Goal: Task Accomplishment & Management: Manage account settings

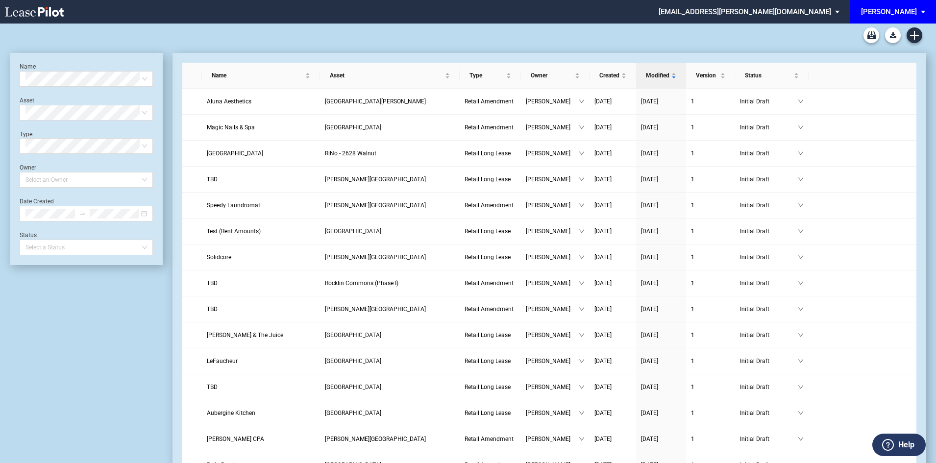
click at [902, 16] on div "[PERSON_NAME]" at bounding box center [889, 11] width 56 height 9
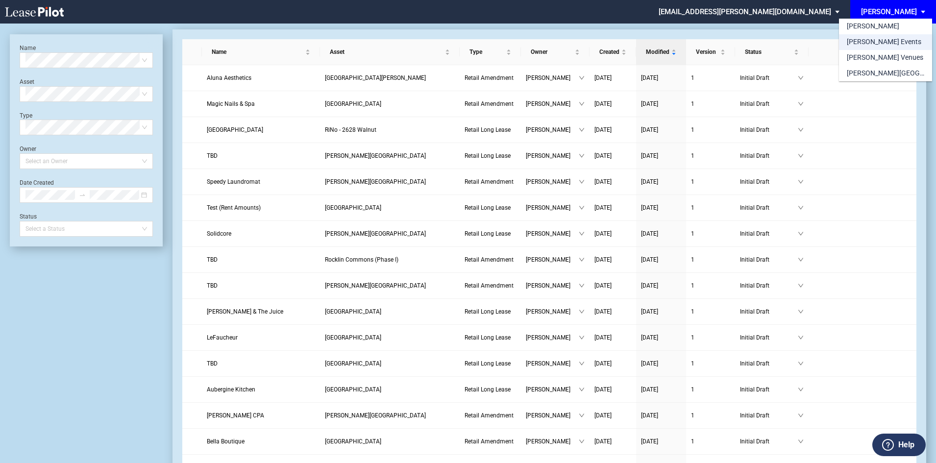
click at [895, 40] on md-option "[PERSON_NAME] Events" at bounding box center [885, 42] width 93 height 16
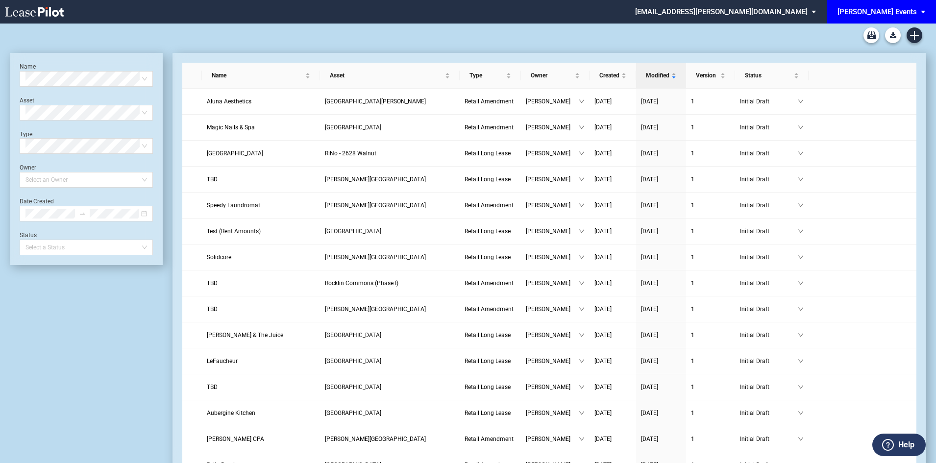
scroll to position [24, 0]
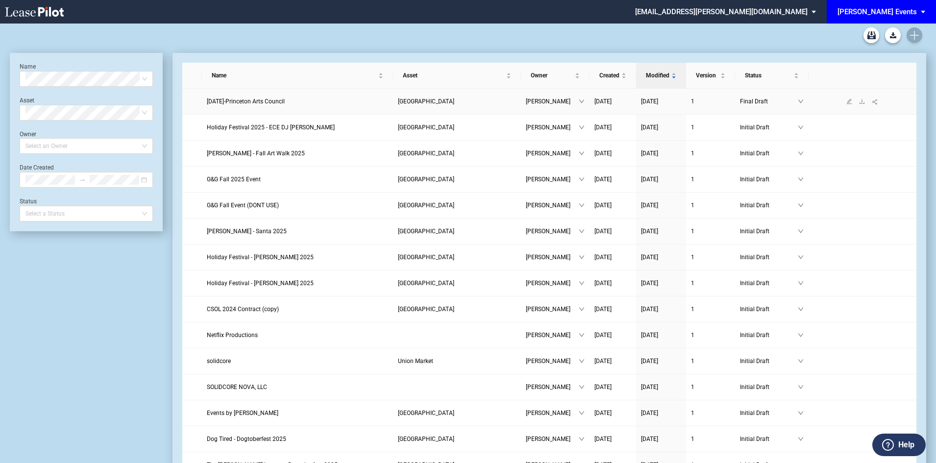
click at [268, 99] on span "Day of the Dead-Princeton Arts Council" at bounding box center [246, 101] width 78 height 7
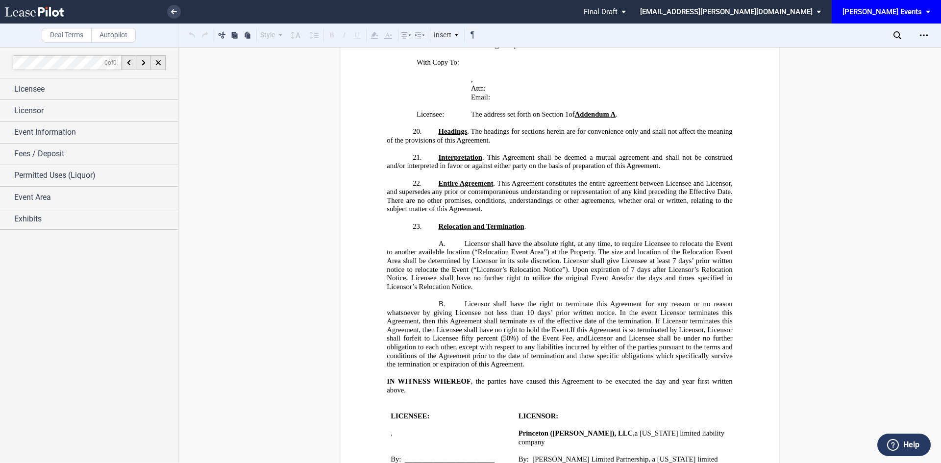
scroll to position [1372, 0]
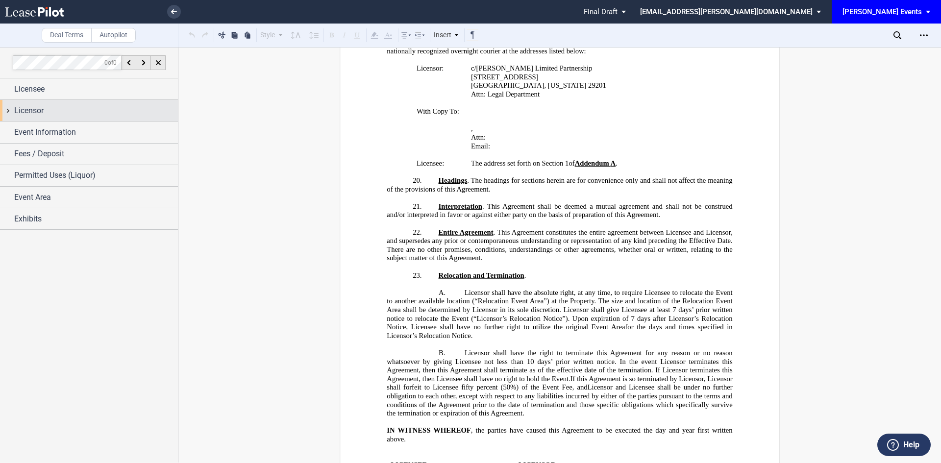
click at [79, 109] on div "Licensor" at bounding box center [96, 111] width 164 height 12
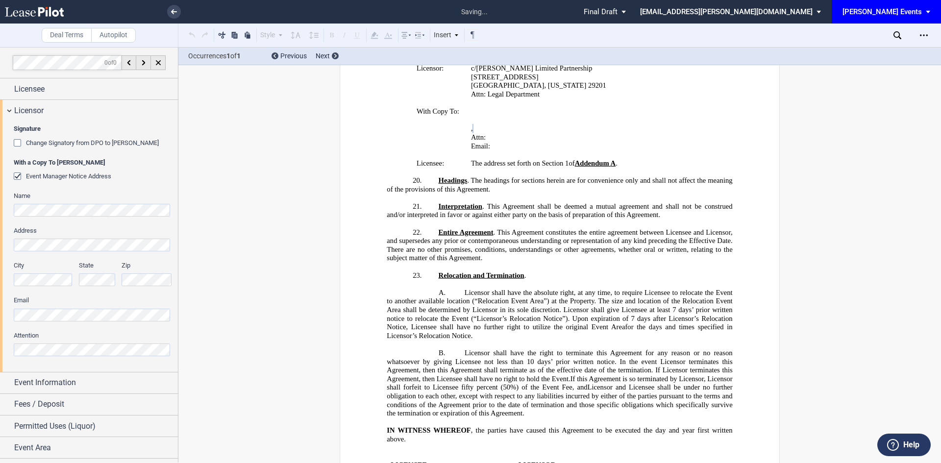
click at [12, 282] on div "City" at bounding box center [43, 278] width 71 height 35
click at [110, 280] on div "City State Zip" at bounding box center [93, 278] width 171 height 35
click at [12, 239] on div "Signature Change Signatory from DPO to Jodie W. McLean With a Copy To EDENS Eve…" at bounding box center [89, 246] width 178 height 250
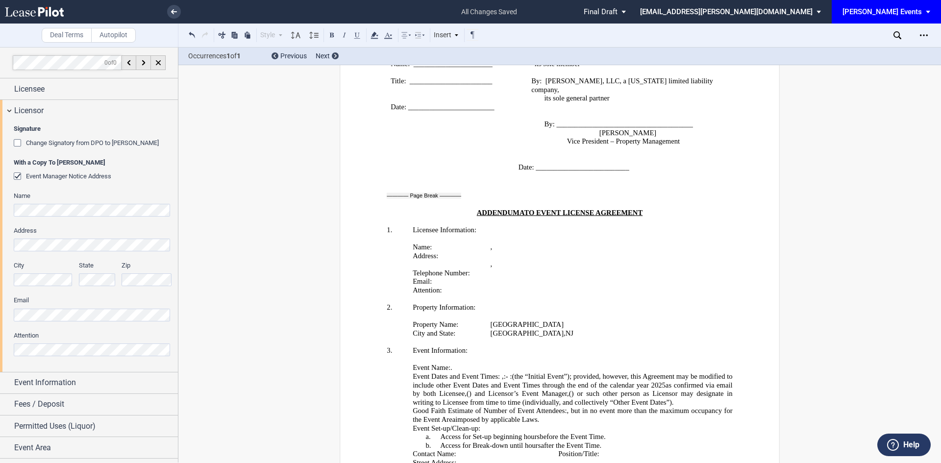
scroll to position [1682, 0]
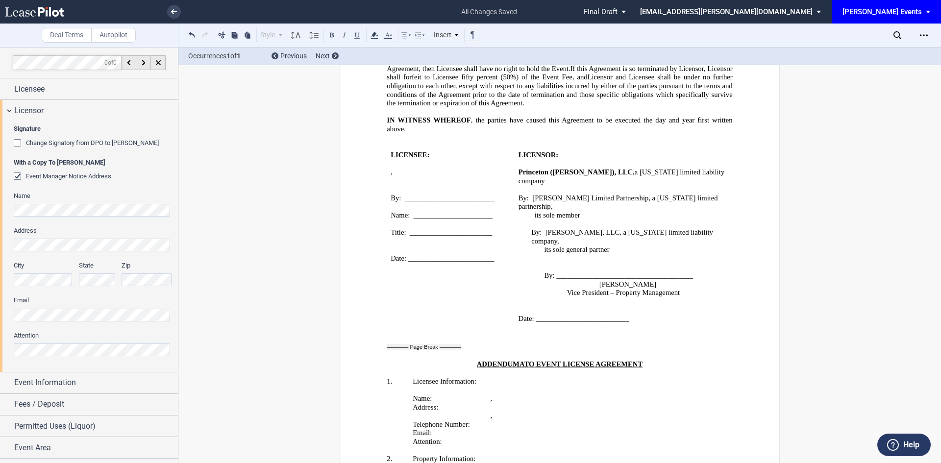
click at [897, 13] on div "[PERSON_NAME] Events" at bounding box center [881, 11] width 79 height 9
click at [897, 13] on div "EDENS EDENS Events EDENS Venues EDENS Common Area Consents" at bounding box center [890, 42] width 93 height 77
click at [169, 9] on md-backdrop at bounding box center [470, 231] width 941 height 463
click at [175, 15] on link at bounding box center [174, 12] width 14 height 14
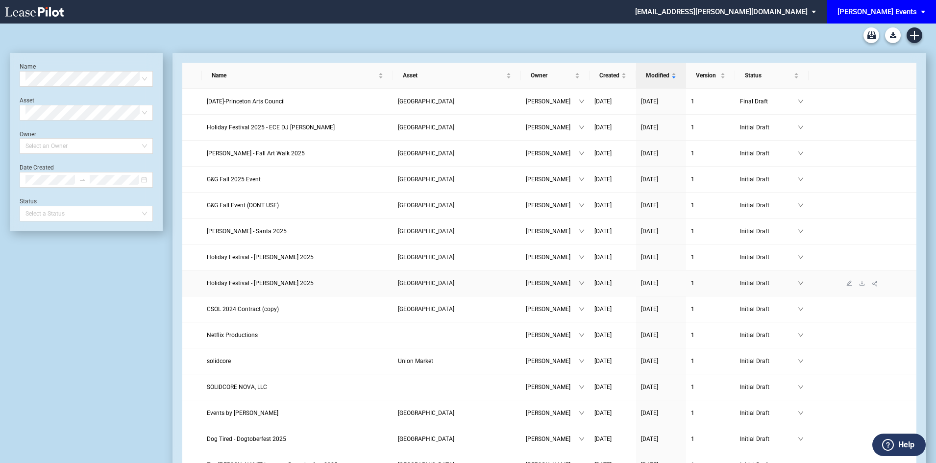
click at [271, 282] on span "Holiday Festival - Tim Mathias 2025" at bounding box center [260, 283] width 107 height 7
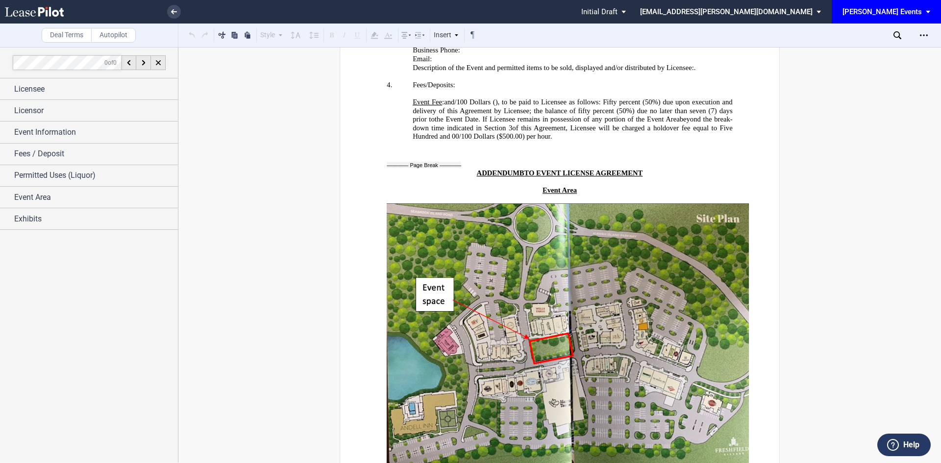
scroll to position [2152, 0]
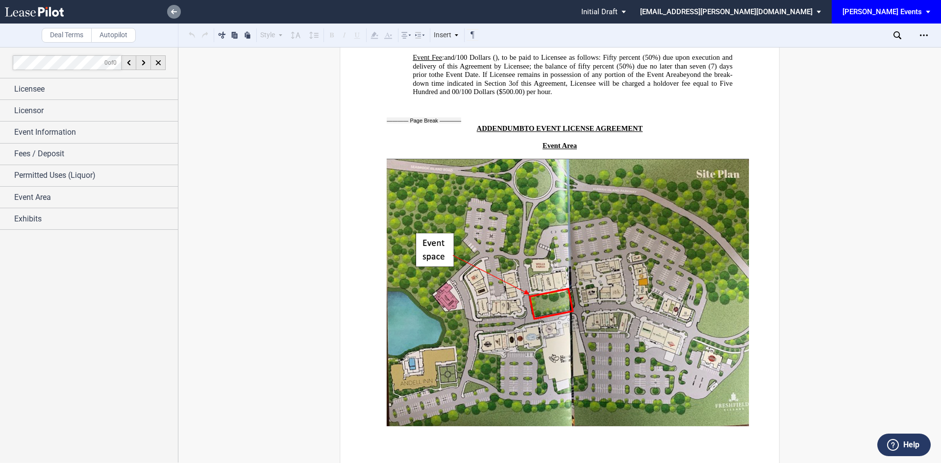
click at [177, 12] on link at bounding box center [174, 12] width 14 height 14
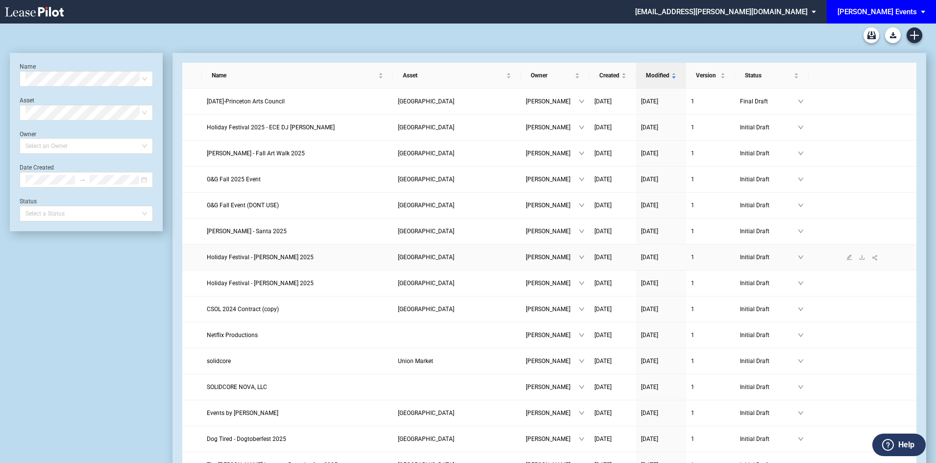
click at [278, 259] on span "Holiday Festival - [PERSON_NAME] 2025" at bounding box center [260, 257] width 107 height 7
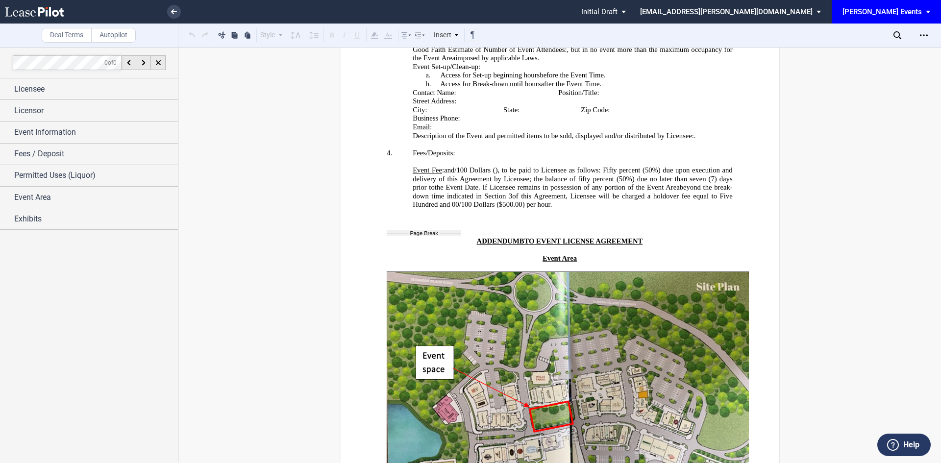
scroll to position [2152, 0]
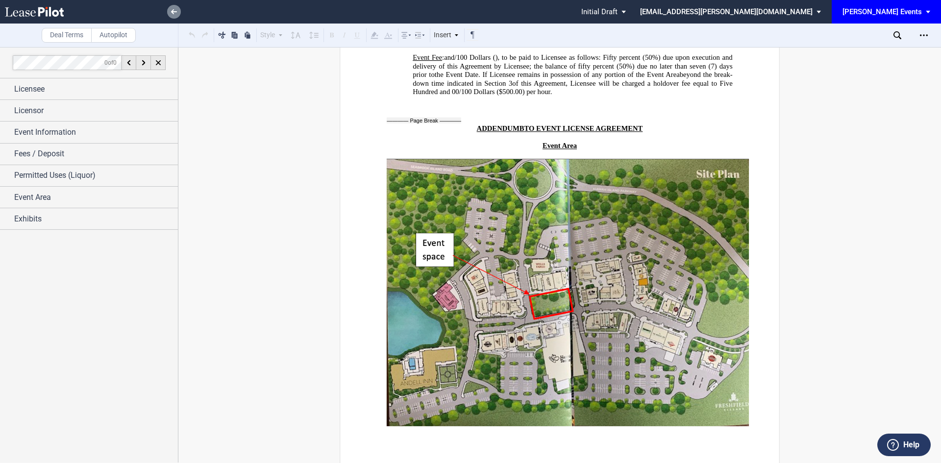
click at [172, 12] on use at bounding box center [174, 11] width 6 height 5
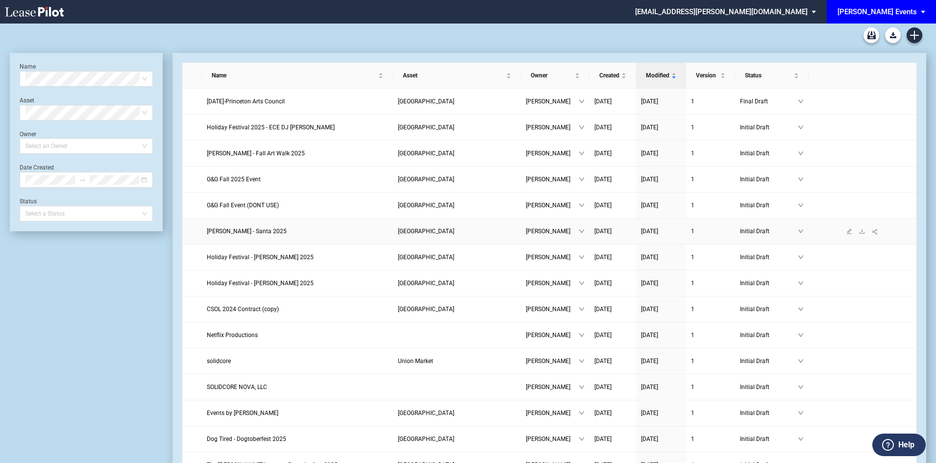
click at [265, 228] on span "[PERSON_NAME] - Santa 2025" at bounding box center [247, 231] width 80 height 7
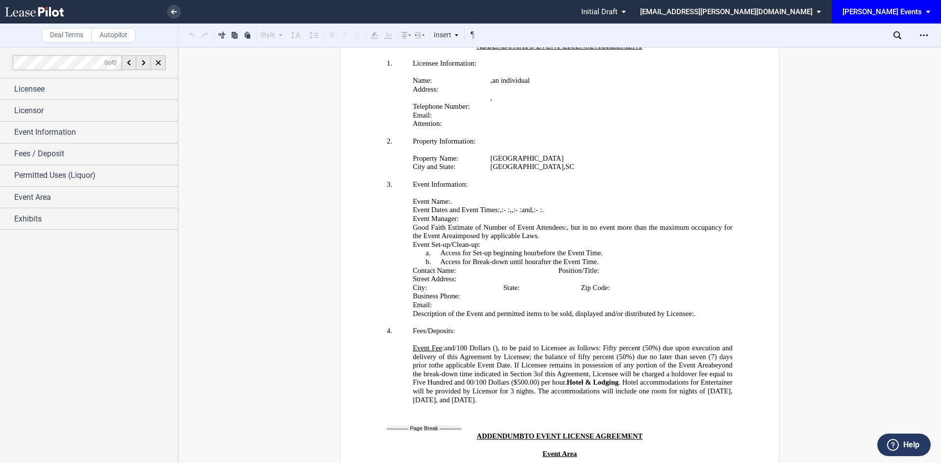
scroll to position [1911, 0]
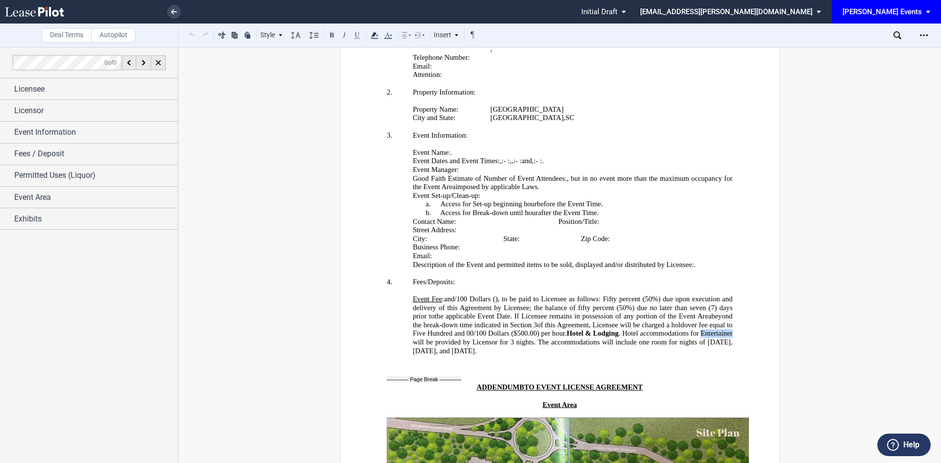
drag, startPoint x: 593, startPoint y: 349, endPoint x: 562, endPoint y: 351, distance: 30.9
click at [562, 351] on span ". Hotel accommodations for Entertainer will be provided by Licensor for 3 night…" at bounding box center [573, 341] width 321 height 25
click at [81, 138] on div "Event Information" at bounding box center [96, 132] width 164 height 12
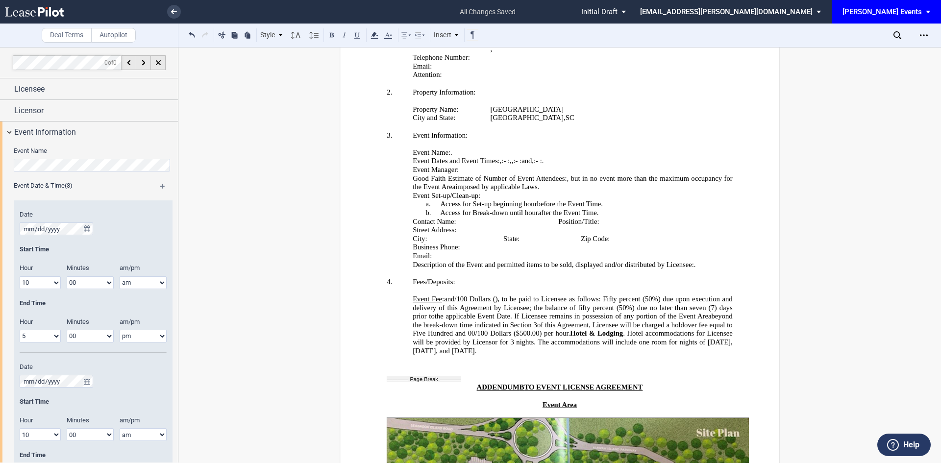
scroll to position [803, 0]
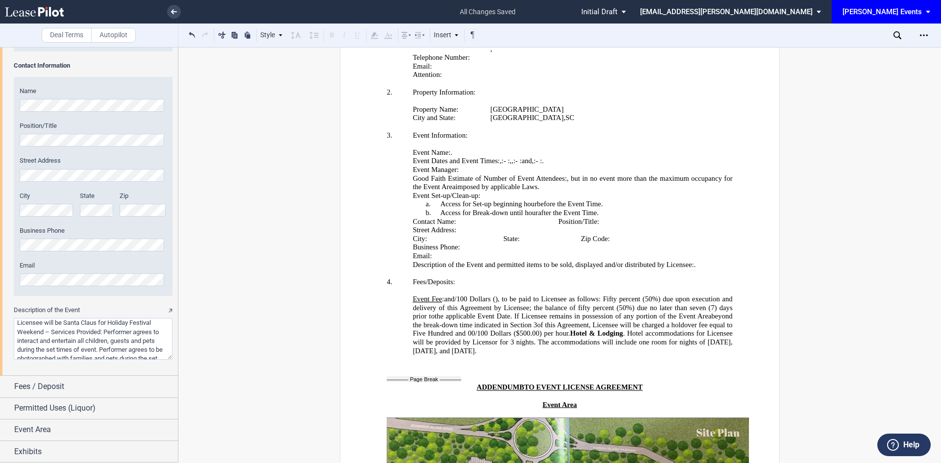
drag, startPoint x: 132, startPoint y: 331, endPoint x: 106, endPoint y: 331, distance: 26.0
click at [106, 331] on textarea "Description of the Event" at bounding box center [93, 339] width 159 height 42
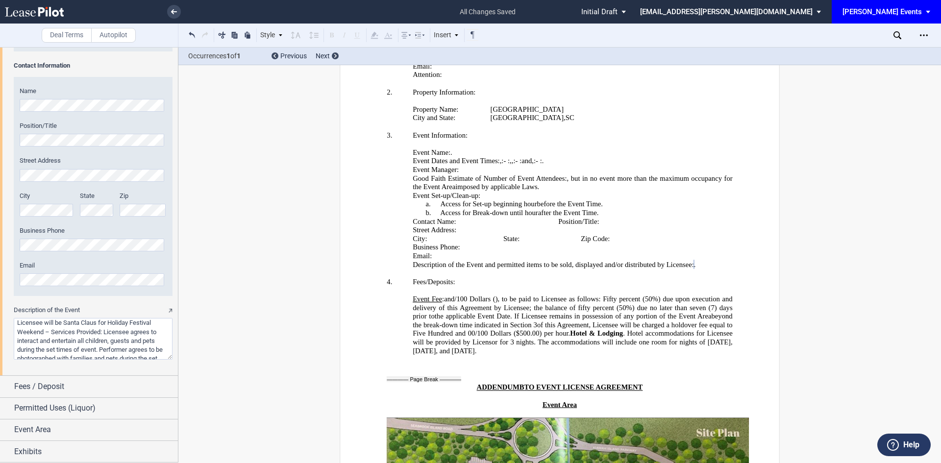
drag, startPoint x: 129, startPoint y: 349, endPoint x: 102, endPoint y: 348, distance: 27.0
click at [102, 348] on textarea "Description of the Event" at bounding box center [93, 339] width 159 height 42
drag, startPoint x: 98, startPoint y: 343, endPoint x: 73, endPoint y: 343, distance: 26.0
click at [73, 343] on textarea "Description of the Event" at bounding box center [93, 339] width 159 height 42
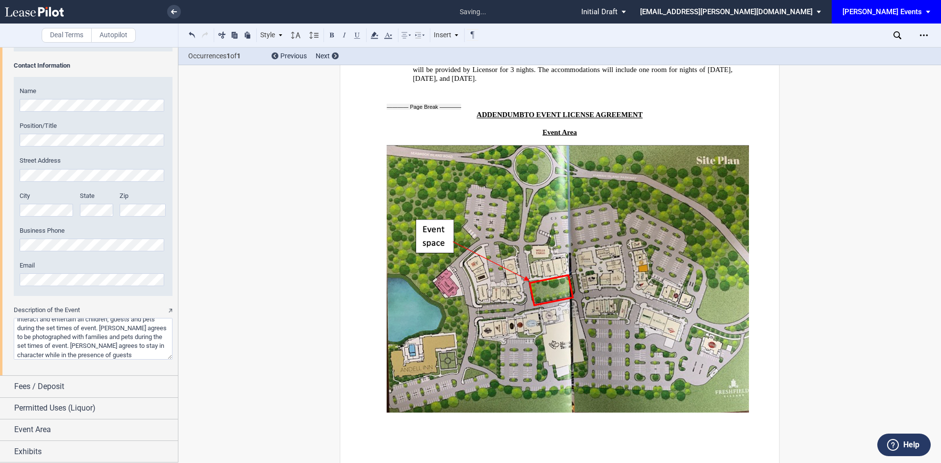
scroll to position [2195, 0]
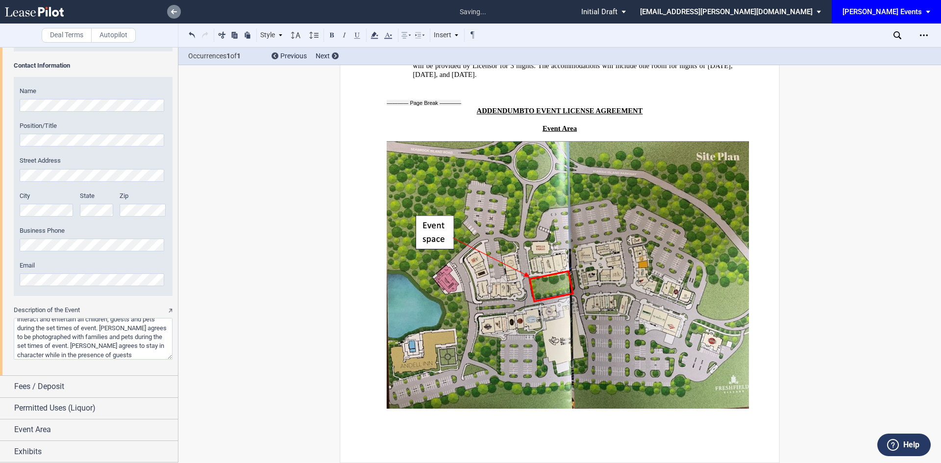
type textarea "Licensee will be Santa Claus for Holiday Festival Weekend – Services Provided: …"
click at [170, 12] on link at bounding box center [174, 12] width 14 height 14
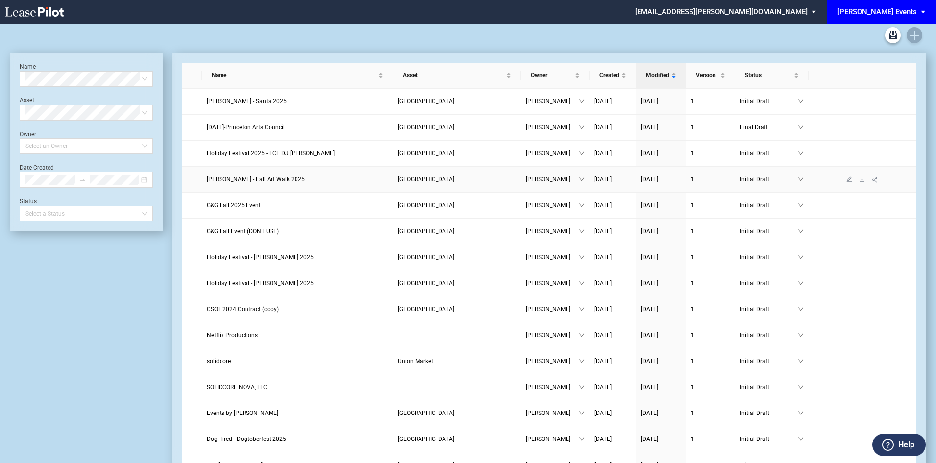
click at [270, 178] on span "[PERSON_NAME] - Fall Art Walk 2025" at bounding box center [256, 179] width 98 height 7
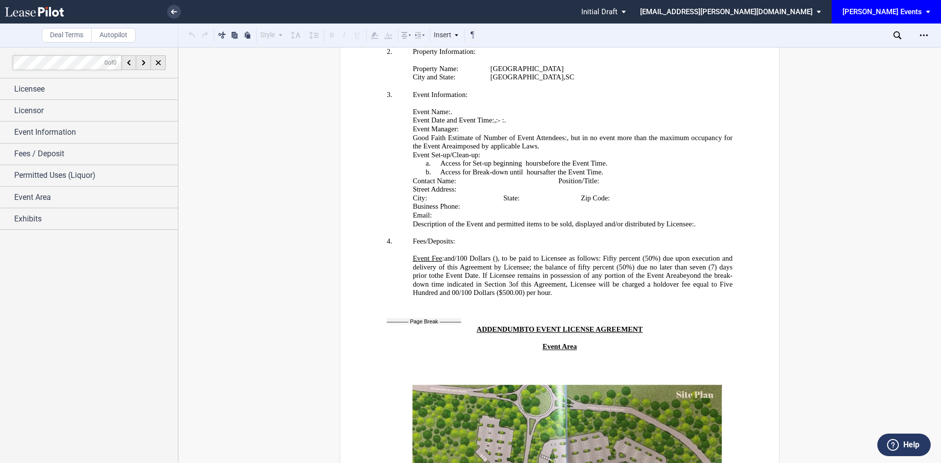
scroll to position [2066, 0]
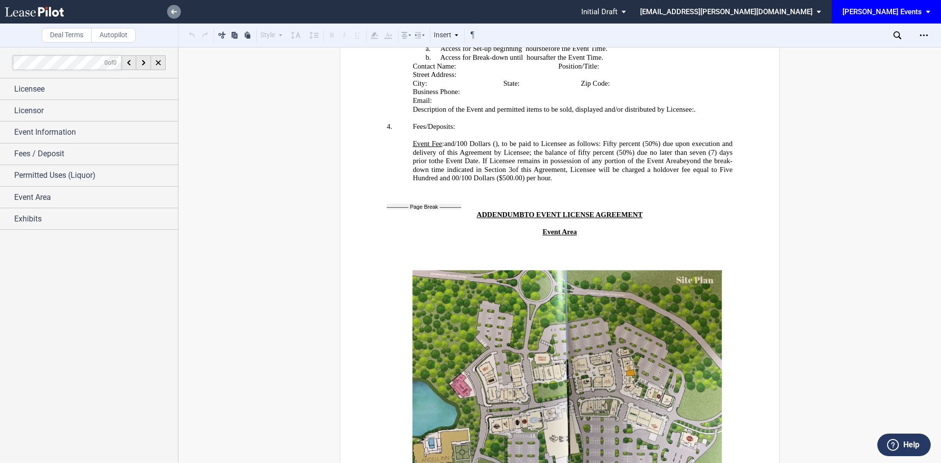
click at [173, 12] on use at bounding box center [174, 11] width 6 height 5
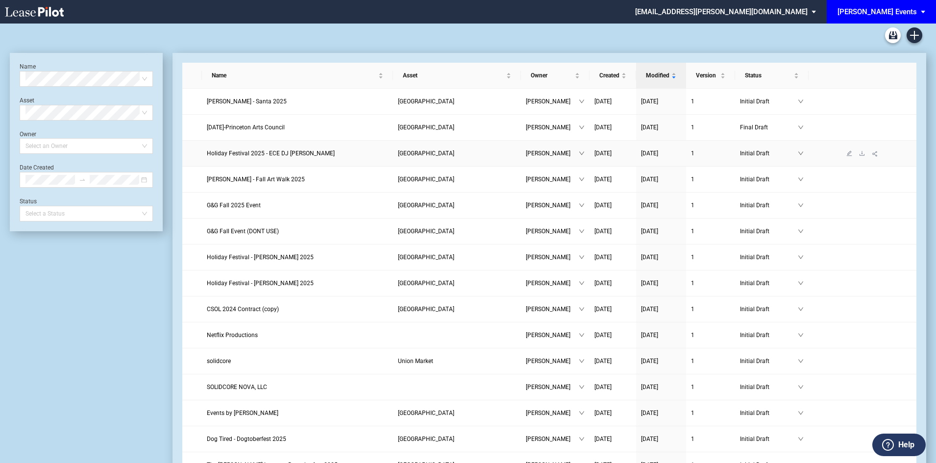
click at [245, 155] on span "Holiday Festival 2025 - ECE DJ [PERSON_NAME]" at bounding box center [271, 153] width 128 height 7
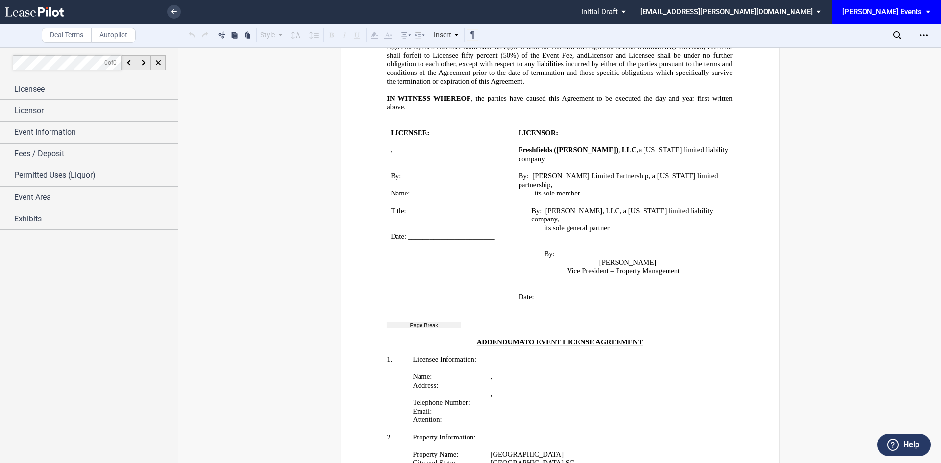
scroll to position [1568, 0]
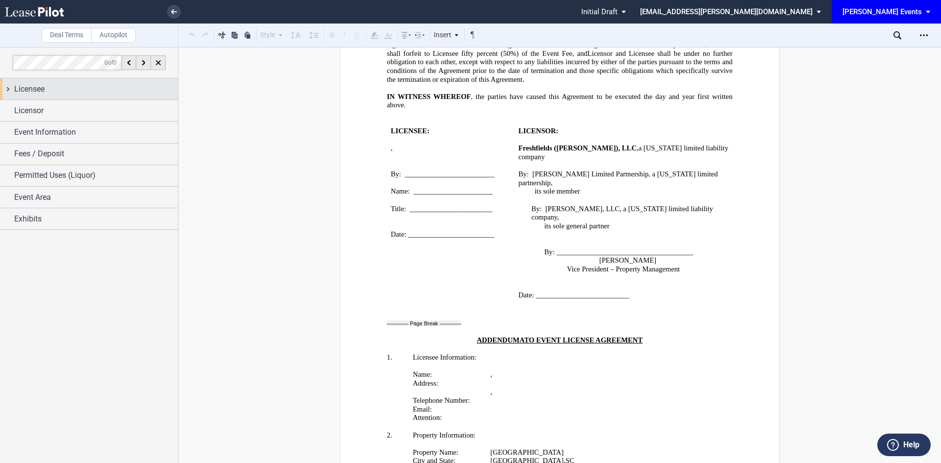
click at [125, 94] on div "Licensee" at bounding box center [96, 89] width 164 height 12
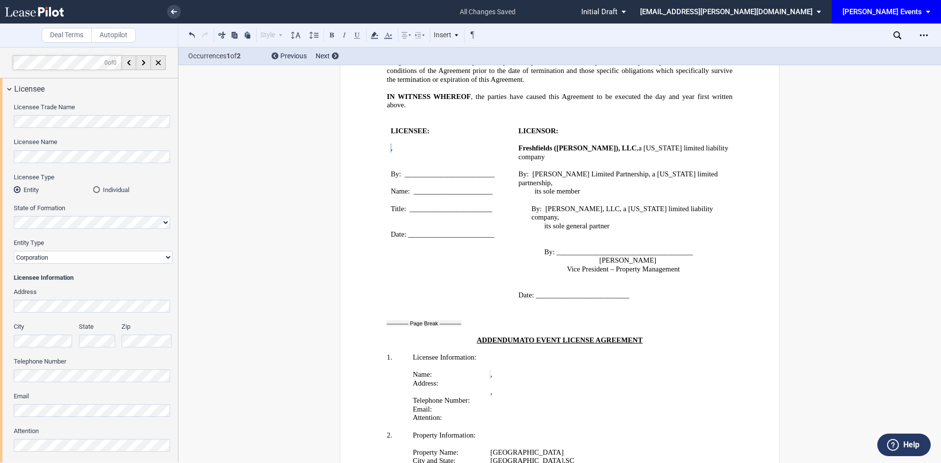
click at [106, 258] on select "Corporation Limited Liability Company General Partnership Limited Partnership N…" at bounding box center [93, 257] width 159 height 13
select select "limited liability company"
click at [14, 251] on select "Corporation Limited Liability Company General Partnership Limited Partnership N…" at bounding box center [93, 257] width 159 height 13
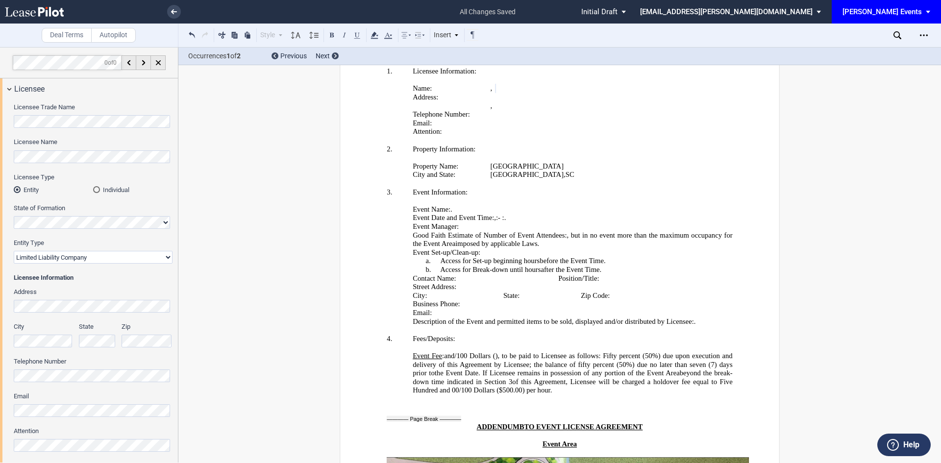
scroll to position [1862, 0]
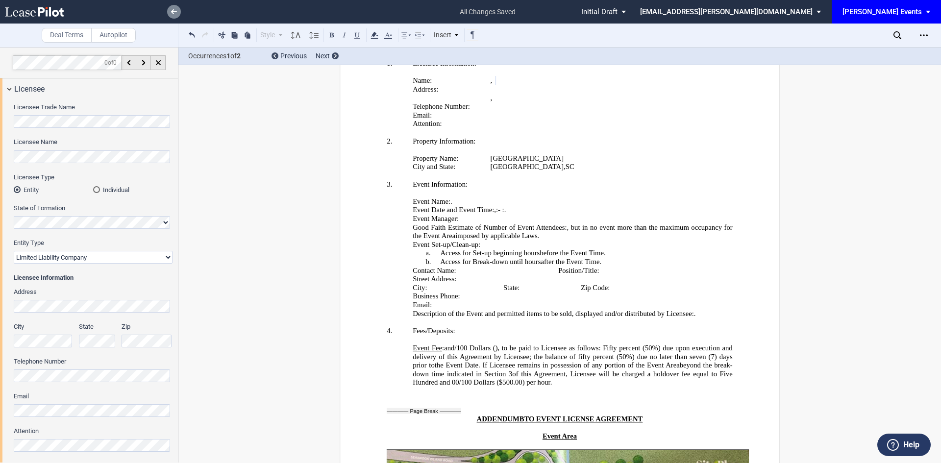
click at [171, 12] on use at bounding box center [174, 11] width 6 height 5
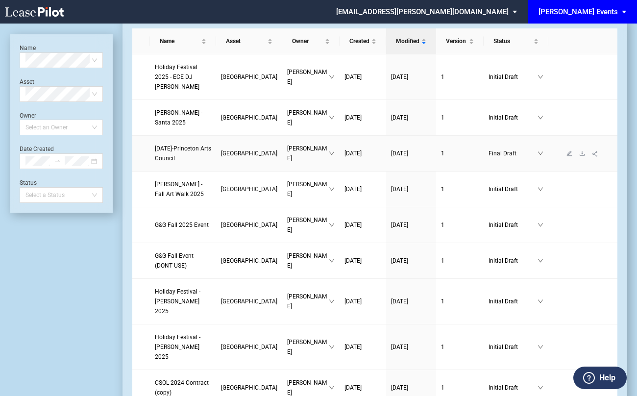
scroll to position [49, 0]
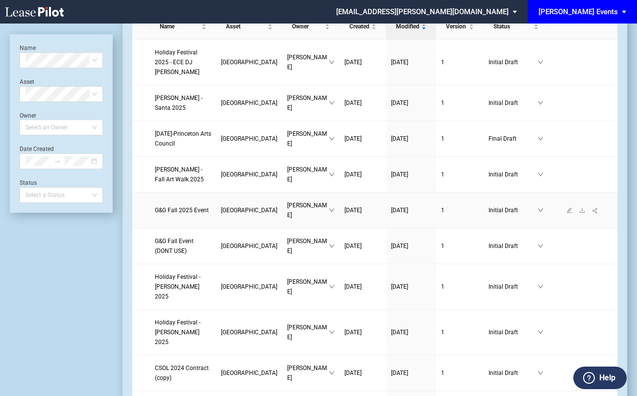
click at [170, 214] on span "G&G Fall 2025 Event" at bounding box center [182, 210] width 54 height 7
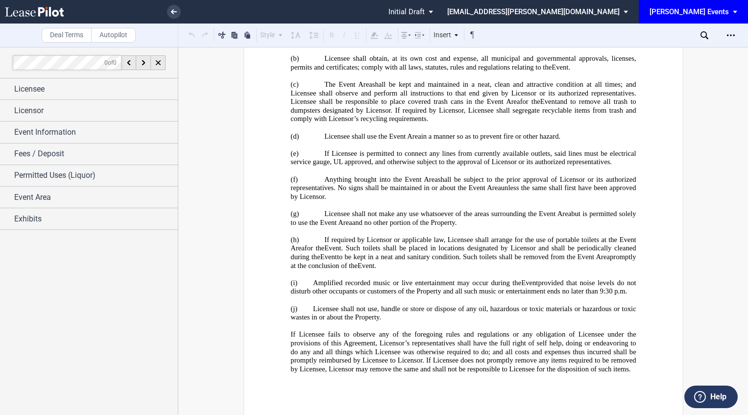
scroll to position [2806, 0]
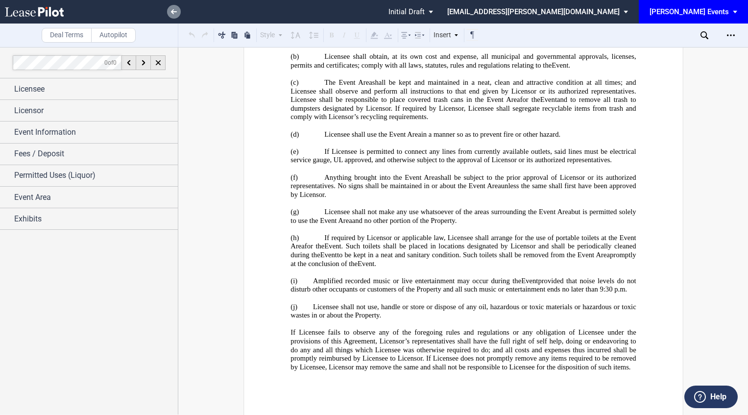
click at [177, 13] on link at bounding box center [174, 12] width 14 height 14
